Goal: Check status: Check status

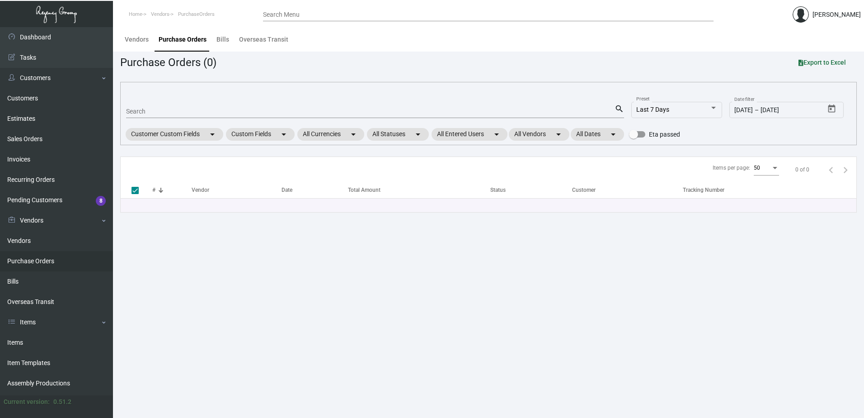
click at [211, 113] on input "Search" at bounding box center [370, 111] width 489 height 7
type input "101696"
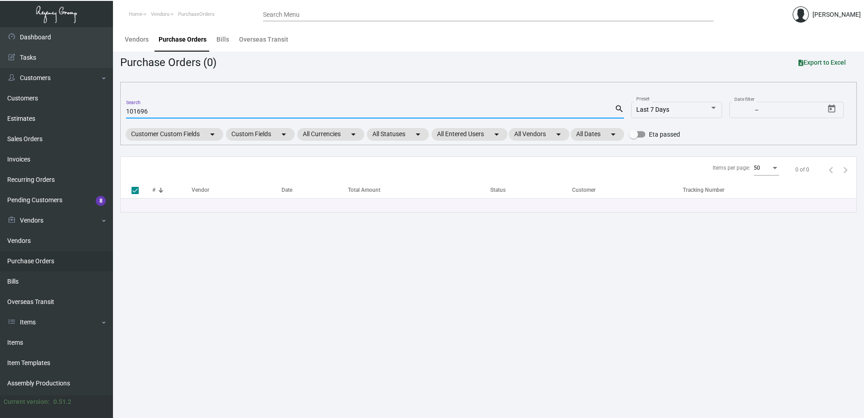
checkbox input "false"
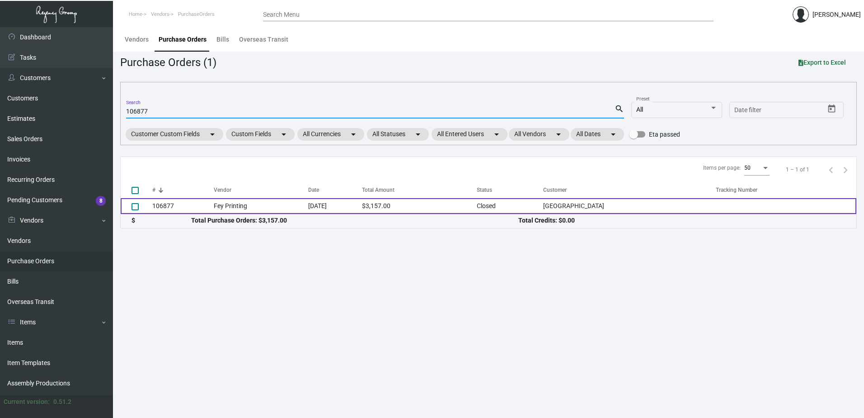
type input "106877"
click at [305, 201] on td "Fey Printing" at bounding box center [261, 206] width 94 height 16
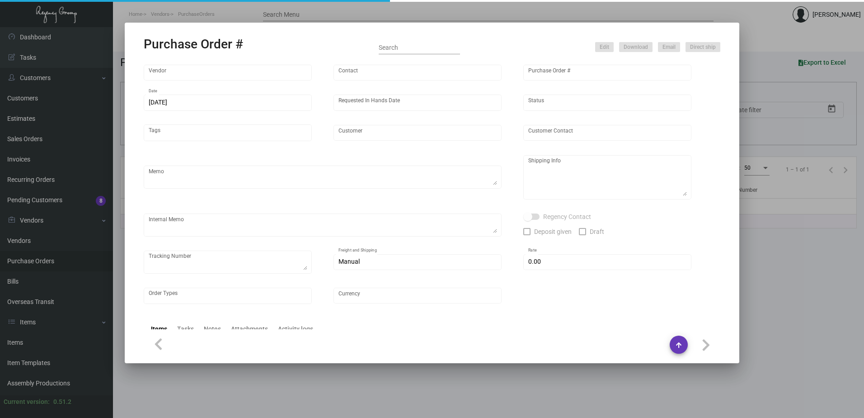
type input "Fey Printing"
type input "[PERSON_NAME]"
type input "106877"
type input "[DATE]"
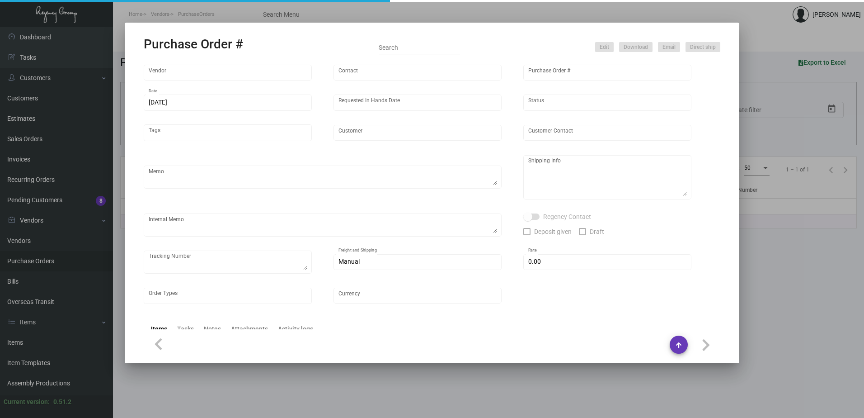
type input "[GEOGRAPHIC_DATA]"
type textarea ""Please send proof for approval to [EMAIL_ADDRESS][DOMAIN_NAME] with me cc'ed. …"
type textarea "Regency Group NJ - [PERSON_NAME] [STREET_ADDRESS]"
type textarea "8/14-PF - Sample sent to [GEOGRAPHIC_DATA] from [GEOGRAPHIC_DATA] Warehouse - 1…"
checkbox input "true"
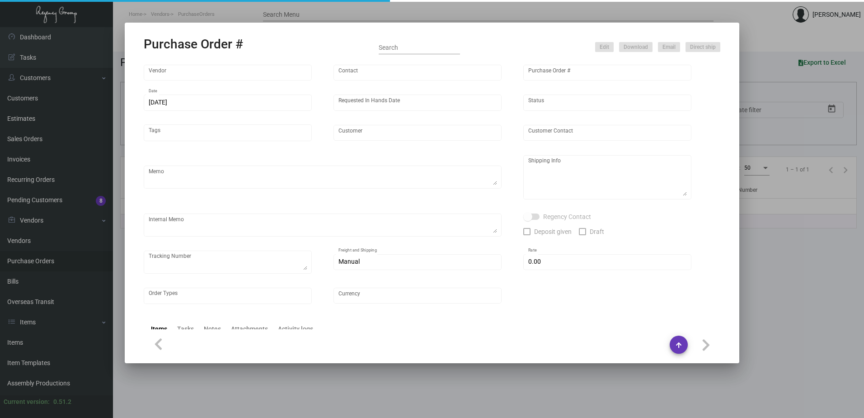
type input "$ 0.00"
type input "United States Dollar $"
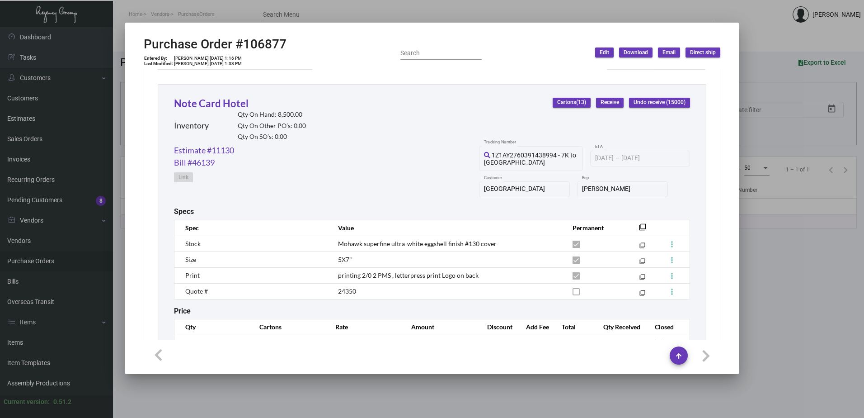
scroll to position [448, 0]
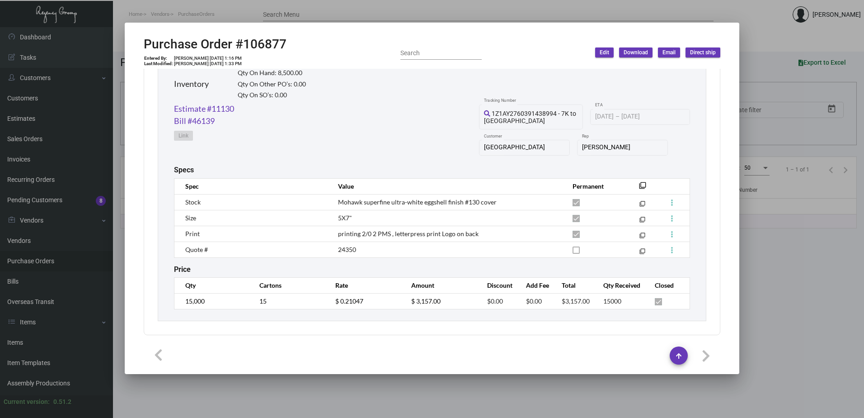
click at [119, 134] on div at bounding box center [432, 209] width 864 height 418
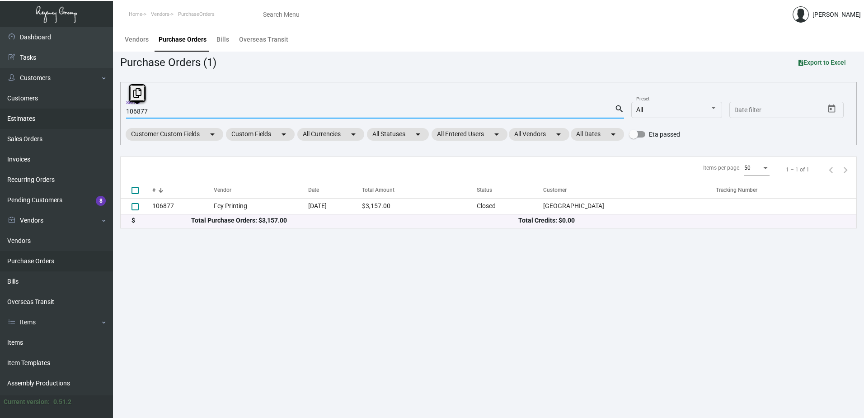
drag, startPoint x: 164, startPoint y: 111, endPoint x: 82, endPoint y: 110, distance: 81.4
click at [82, 110] on div "Dashboard Dashboard Tasks Customers Customers Estimates Sales Orders Invoices R…" at bounding box center [432, 222] width 864 height 391
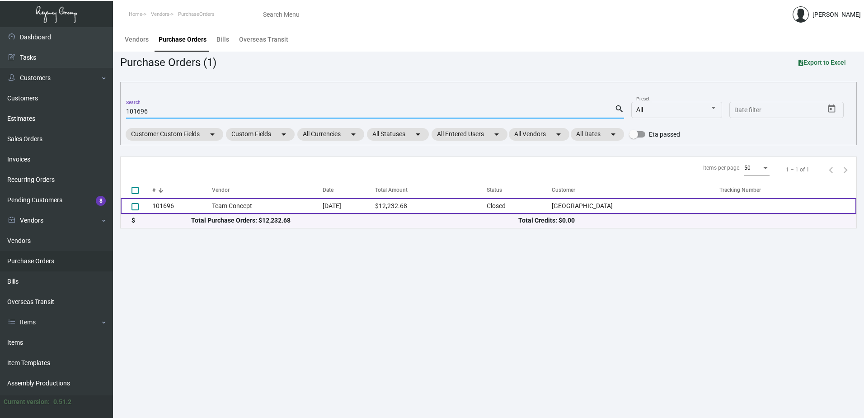
type input "101696"
click at [426, 207] on td "$12,232.68" at bounding box center [431, 206] width 112 height 16
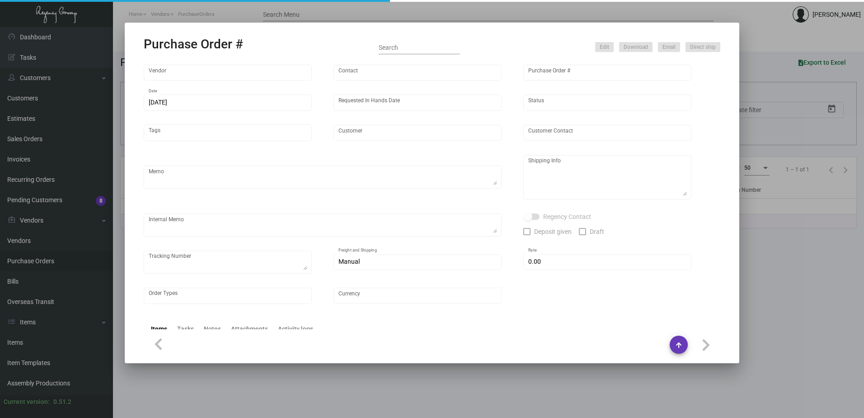
type input "Team Concept"
type input "[PERSON_NAME]"
type input "101696"
type input "[DATE]"
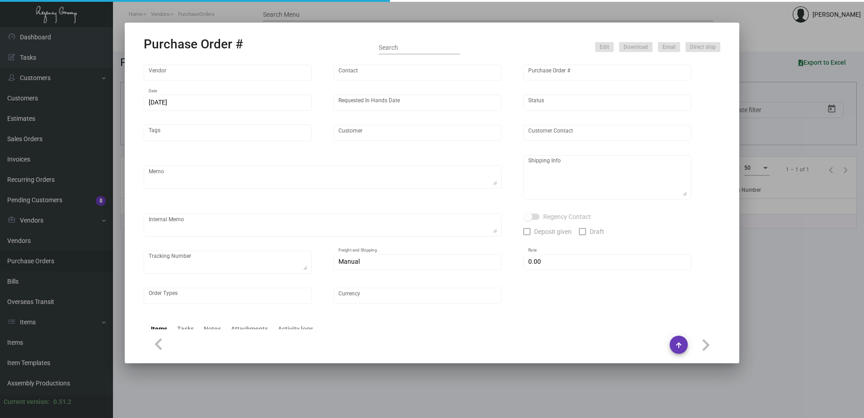
type input "[GEOGRAPHIC_DATA]"
type textarea "We will send you the envelopes to match. ***ANY PRICE DISCREPANCY MUST BE CALLE…"
type textarea "Regency Group NJ - [PERSON_NAME] [STREET_ADDRESS]"
type textarea "[DATE] - Estimated ship date is 11/20. 11/30 - 1 pallet/ [PERSON_NAME] ACCB-SF3…"
checkbox input "true"
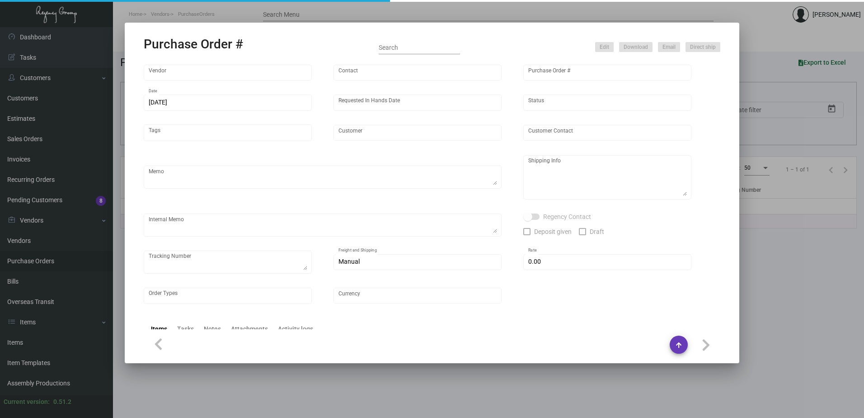
type input "$ 0.00"
type input "United States Dollar $"
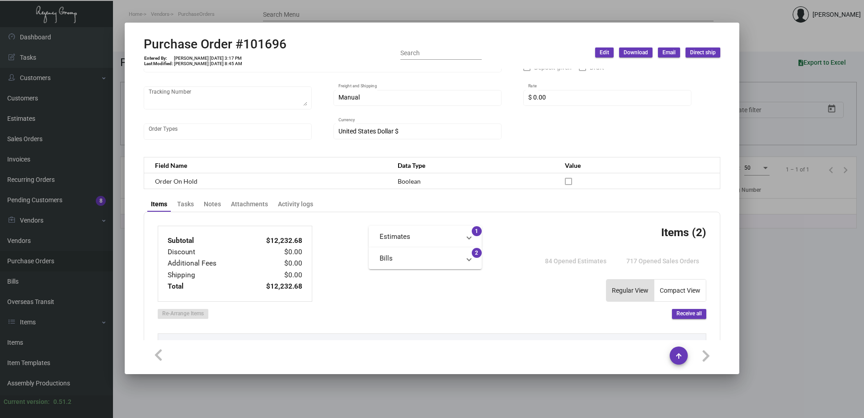
scroll to position [85, 0]
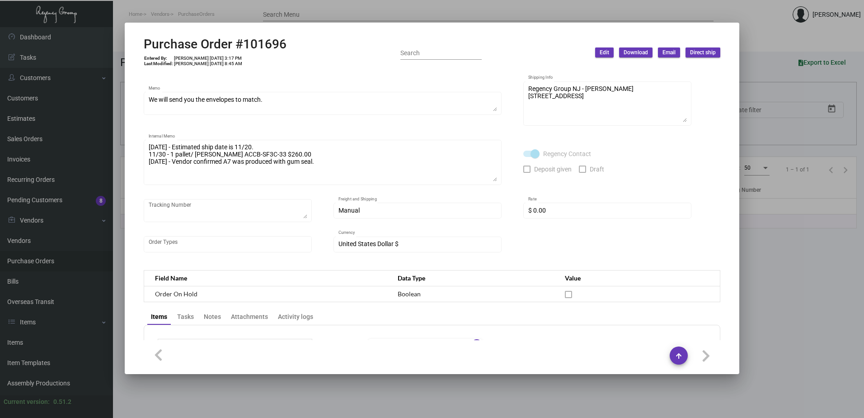
click at [502, 180] on div "Team Concept Vendor Edit Vendor [PERSON_NAME] Contact 101696 Purchase Order # […" at bounding box center [432, 126] width 577 height 273
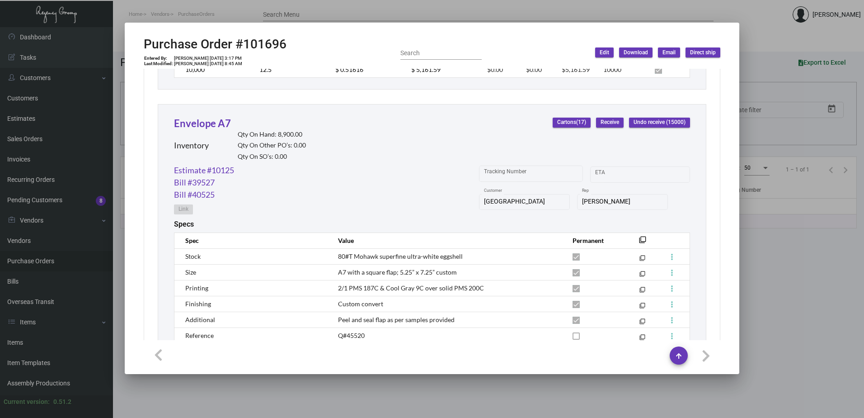
scroll to position [808, 0]
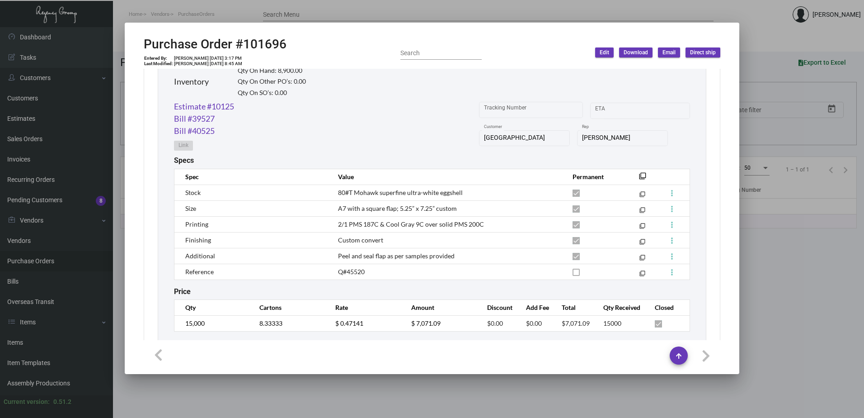
click at [263, 14] on div at bounding box center [432, 209] width 864 height 418
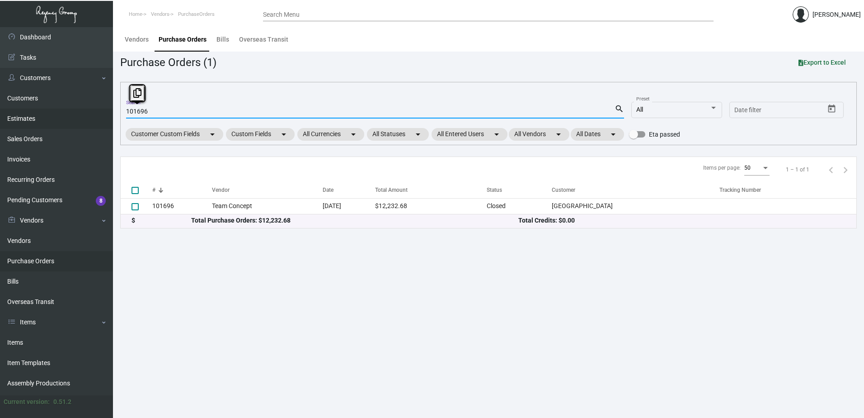
drag, startPoint x: 146, startPoint y: 112, endPoint x: 0, endPoint y: 128, distance: 147.3
click at [92, 116] on div "Dashboard Dashboard Tasks Customers Customers Estimates Sales Orders Invoices R…" at bounding box center [432, 222] width 864 height 391
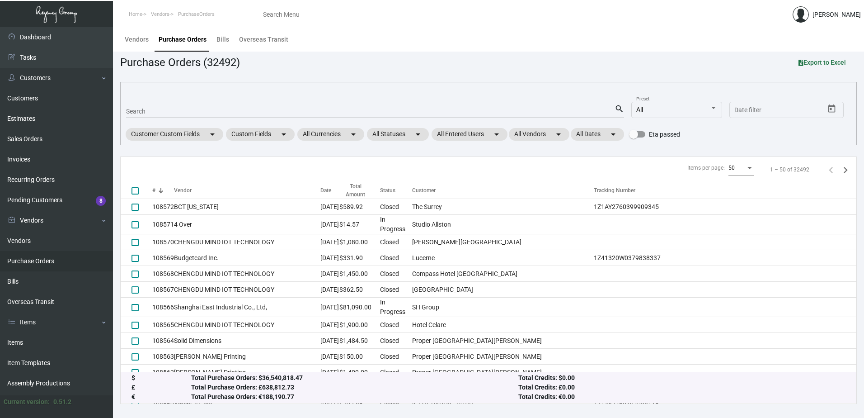
click at [178, 111] on input "Search" at bounding box center [370, 111] width 489 height 7
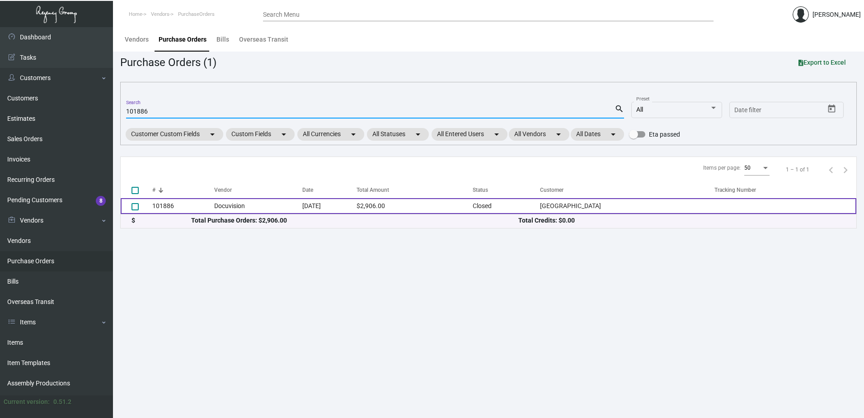
type input "101886"
click at [315, 207] on td "[DATE]" at bounding box center [329, 206] width 54 height 16
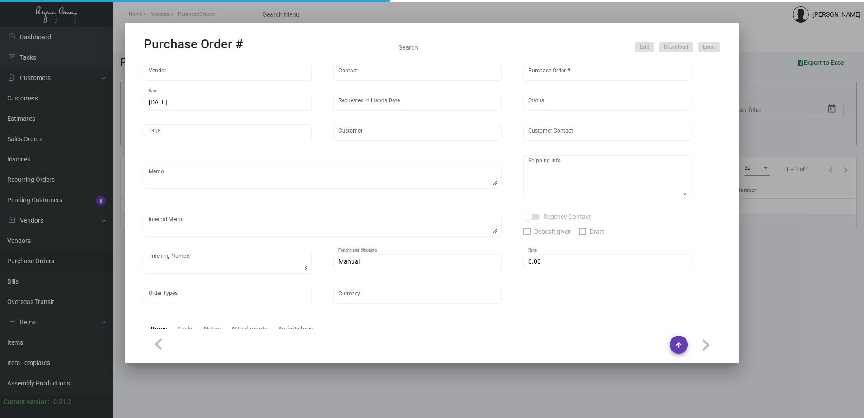
type input "Docuvision"
type input "[PERSON_NAME]"
type input "101886"
type input "[DATE]"
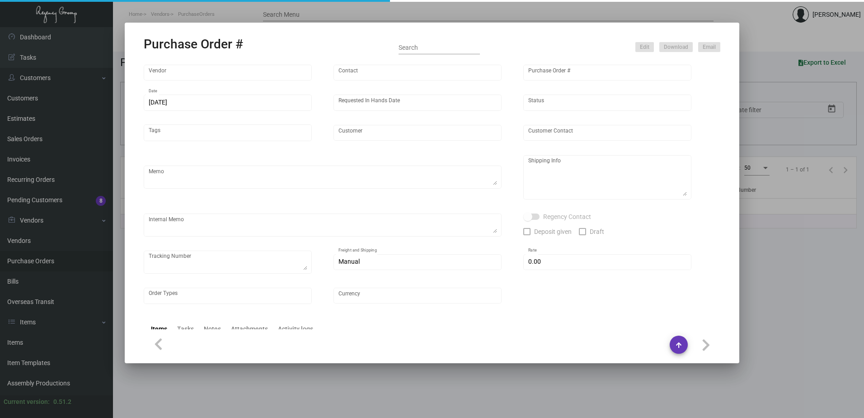
type input "[GEOGRAPHIC_DATA]"
type input "[PERSON_NAME]"
type textarea "Please send proof for approval to [EMAIL_ADDRESS][DOMAIN_NAME] with me cc'ed. R…"
type textarea "[GEOGRAPHIC_DATA]- ATTN: [PERSON_NAME] [STREET_ADDRESS]"
type textarea "[DATE] - Art approved vendor's proof. 12/7 - notepads in room and conference - …"
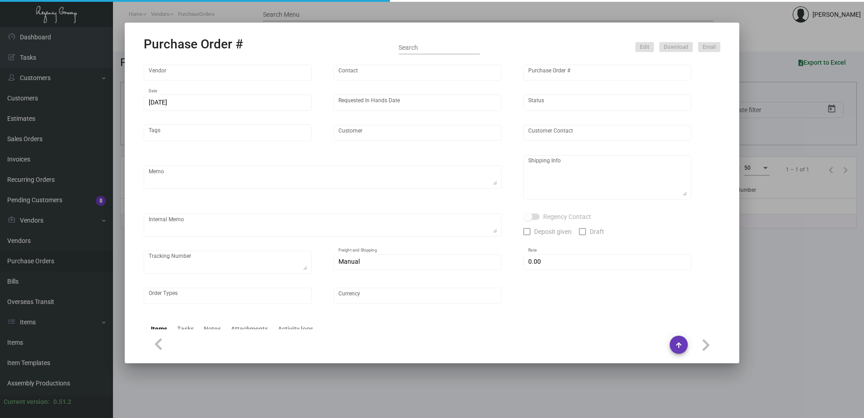
type input "$ 0.00"
type input "United States Dollar $"
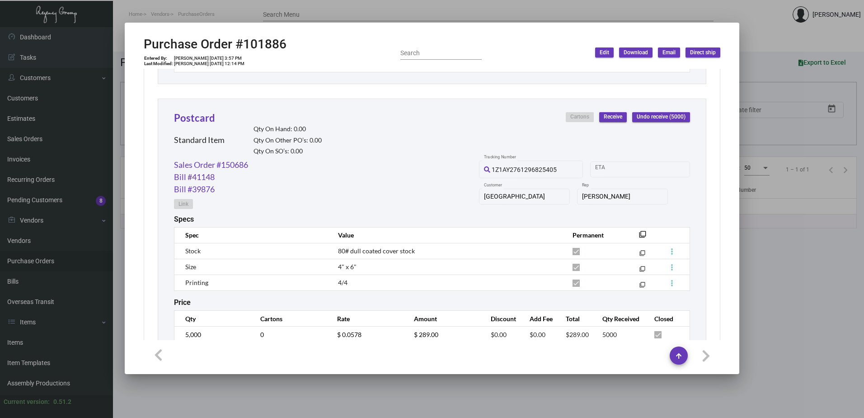
scroll to position [1570, 0]
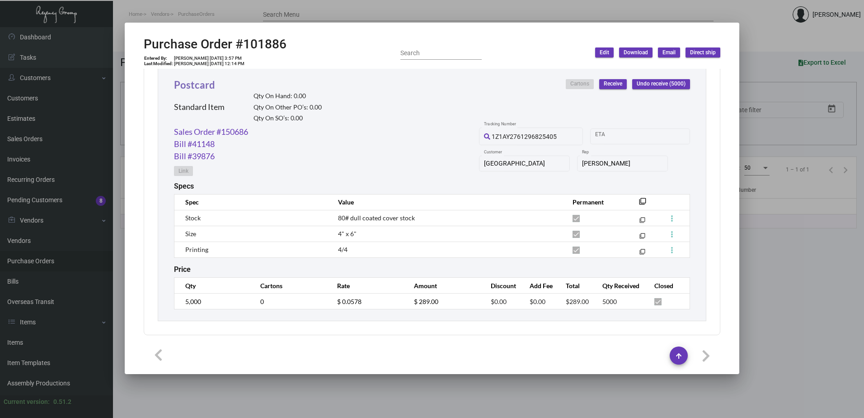
click at [192, 90] on link "Postcard" at bounding box center [194, 85] width 41 height 12
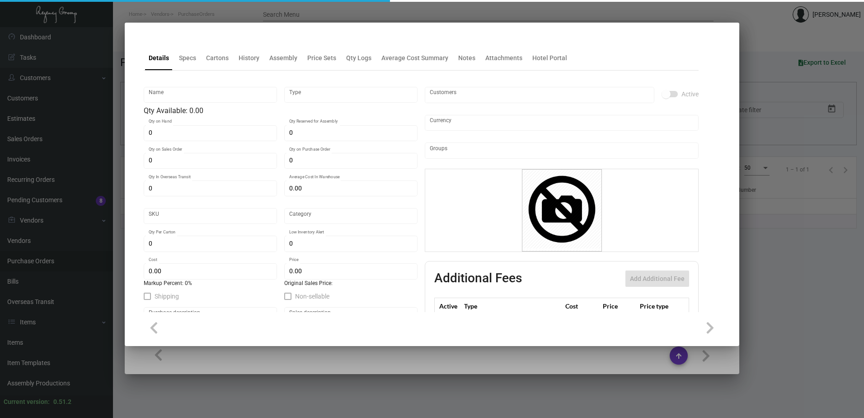
type input "Postcard"
type input "Standard Item"
type input "$ 0.00"
type input "Standard"
type input "$ 0.0578"
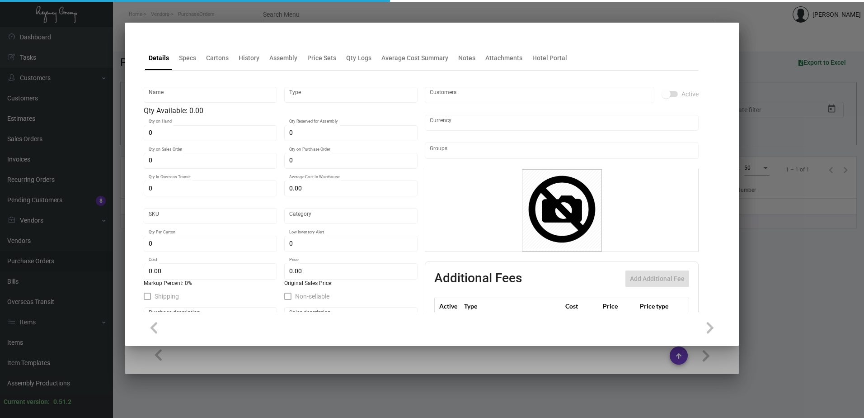
type input "$ 0.00"
checkbox input "true"
type input "United States Dollar $"
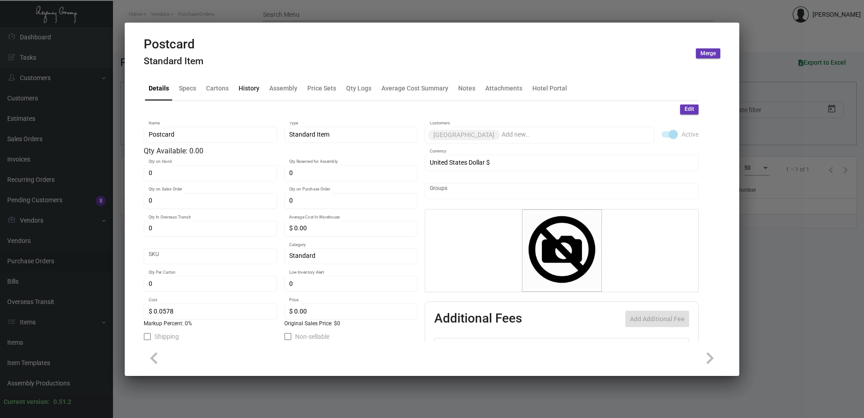
click at [251, 91] on div "History" at bounding box center [249, 87] width 21 height 9
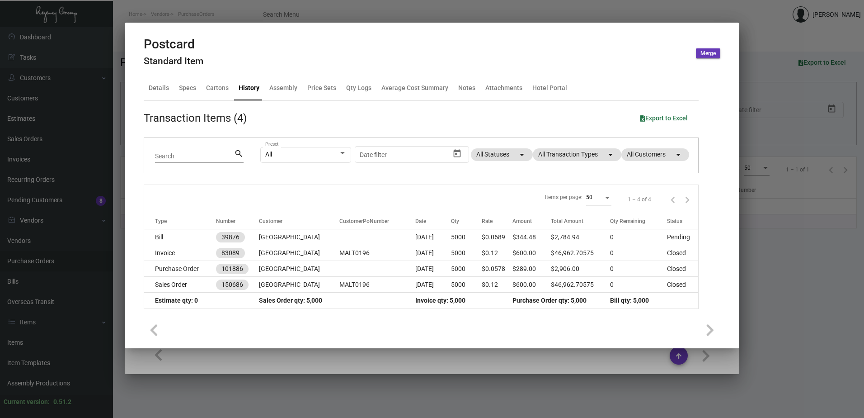
click at [288, 359] on div at bounding box center [432, 209] width 864 height 418
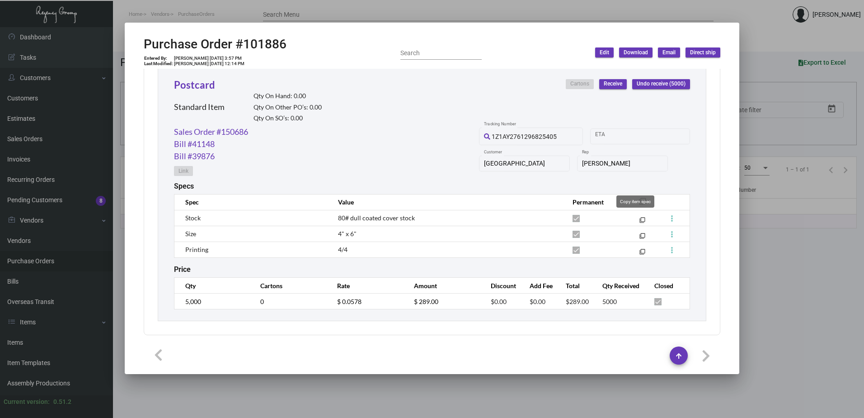
drag, startPoint x: 636, startPoint y: 215, endPoint x: 634, endPoint y: 204, distance: 11.0
click at [634, 204] on div "Copy item spec" at bounding box center [636, 201] width 38 height 12
click at [644, 188] on div "Specs" at bounding box center [432, 186] width 516 height 9
click at [639, 200] on mat-icon "filter_none" at bounding box center [642, 203] width 7 height 7
